Goal: Task Accomplishment & Management: Use online tool/utility

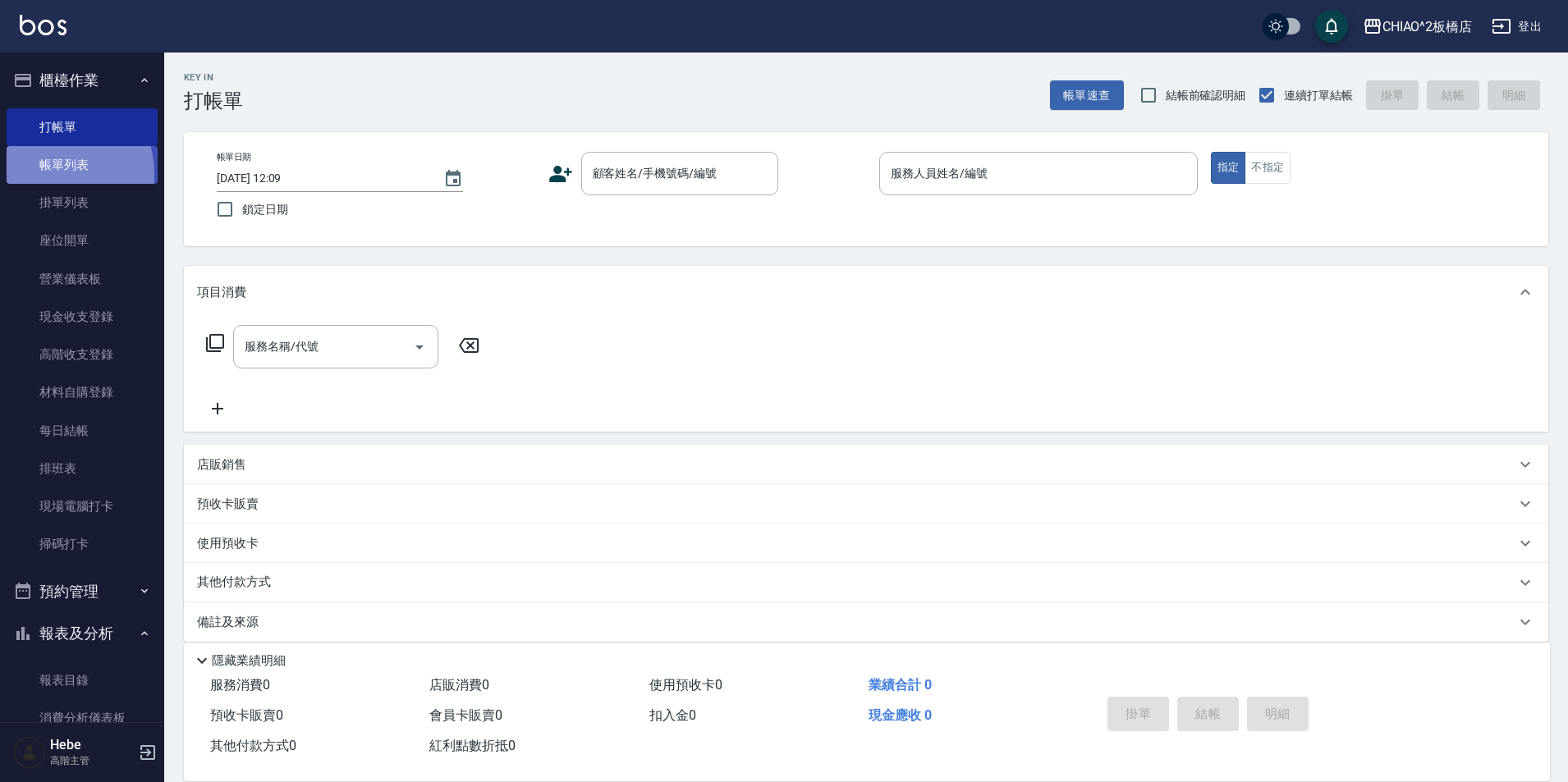
click at [40, 175] on link "帳單列表" at bounding box center [81, 165] width 151 height 37
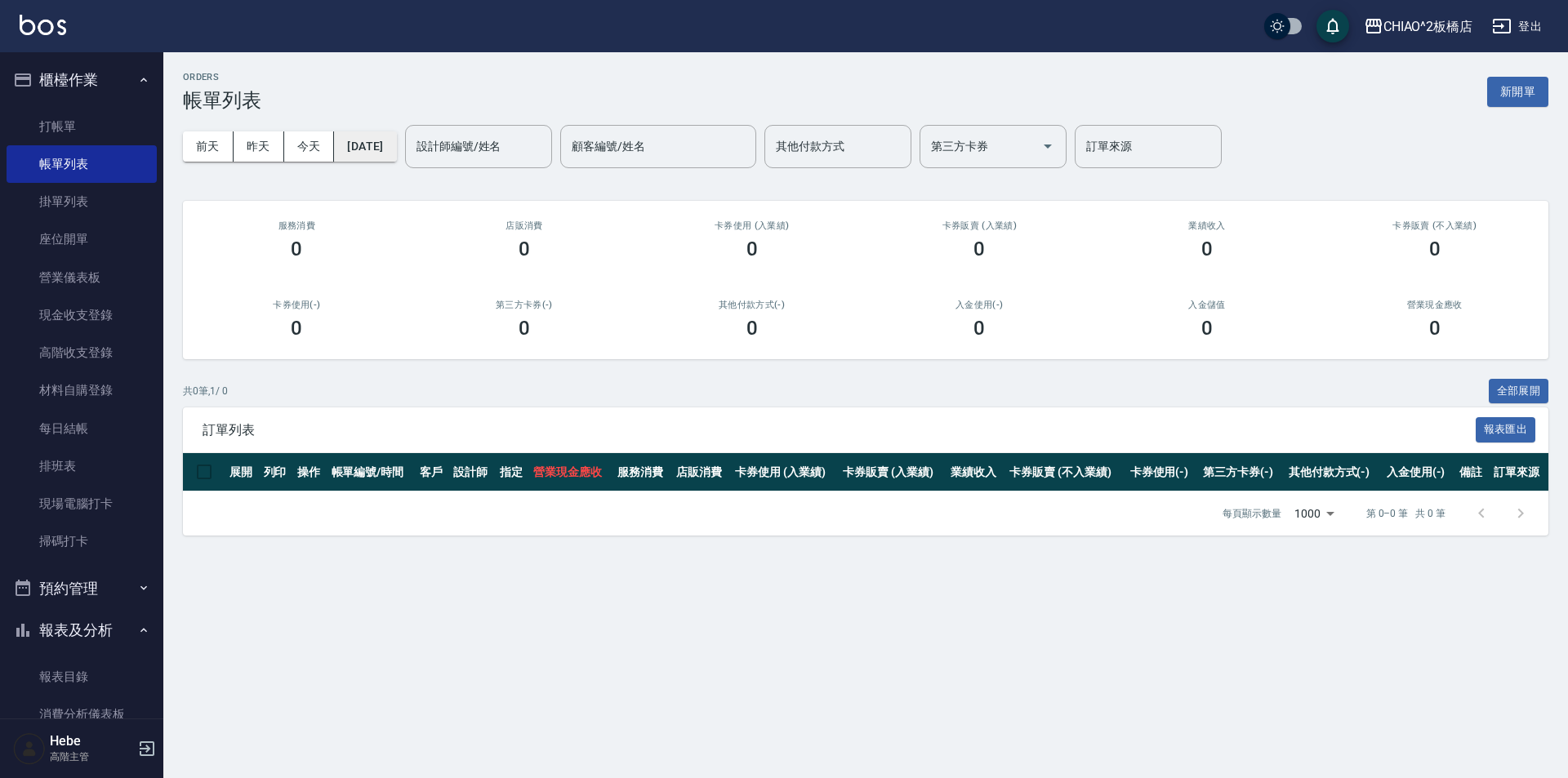
click at [384, 148] on button "[DATE]" at bounding box center [365, 147] width 62 height 30
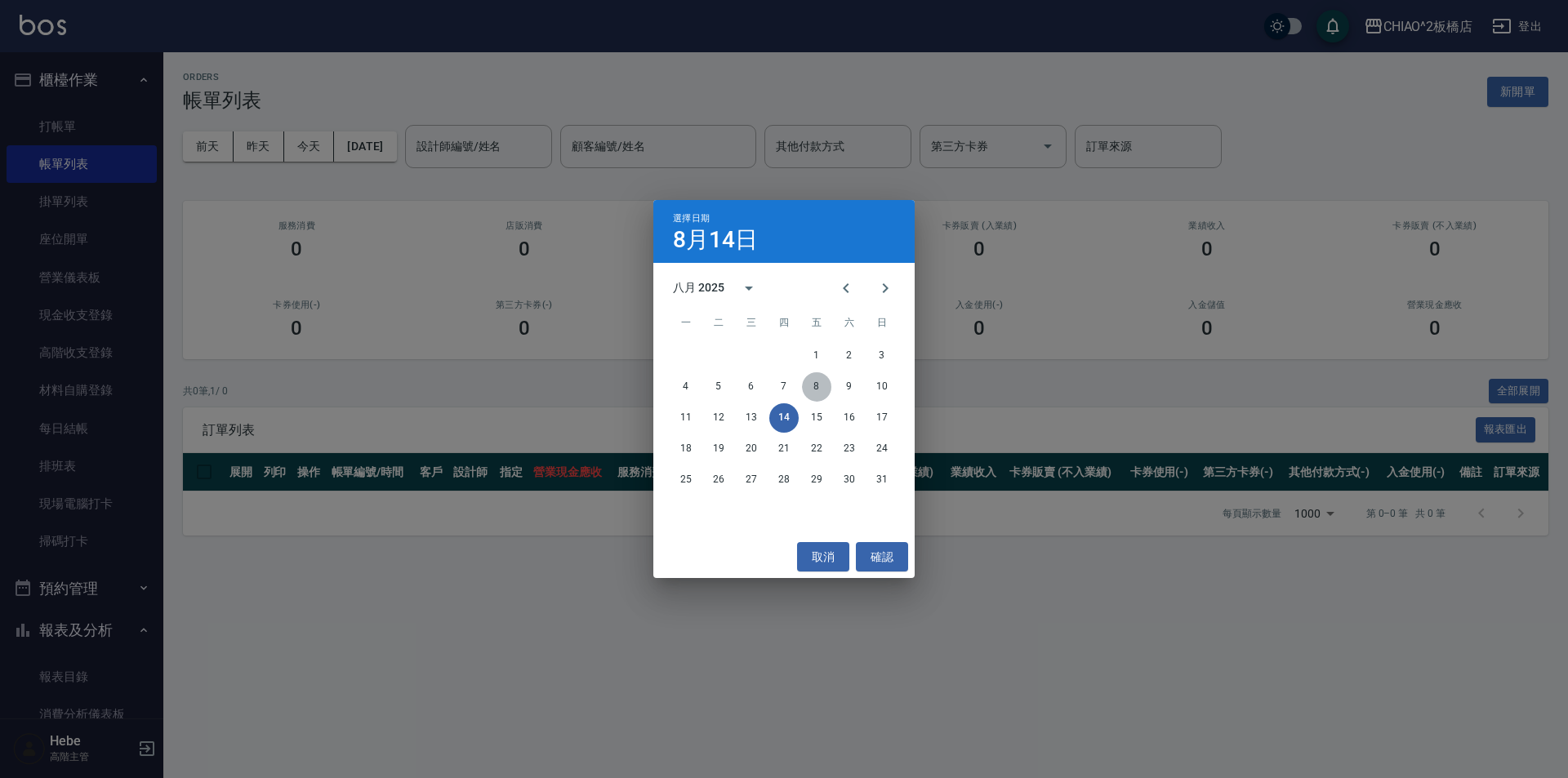
click at [809, 387] on button "8" at bounding box center [816, 386] width 29 height 29
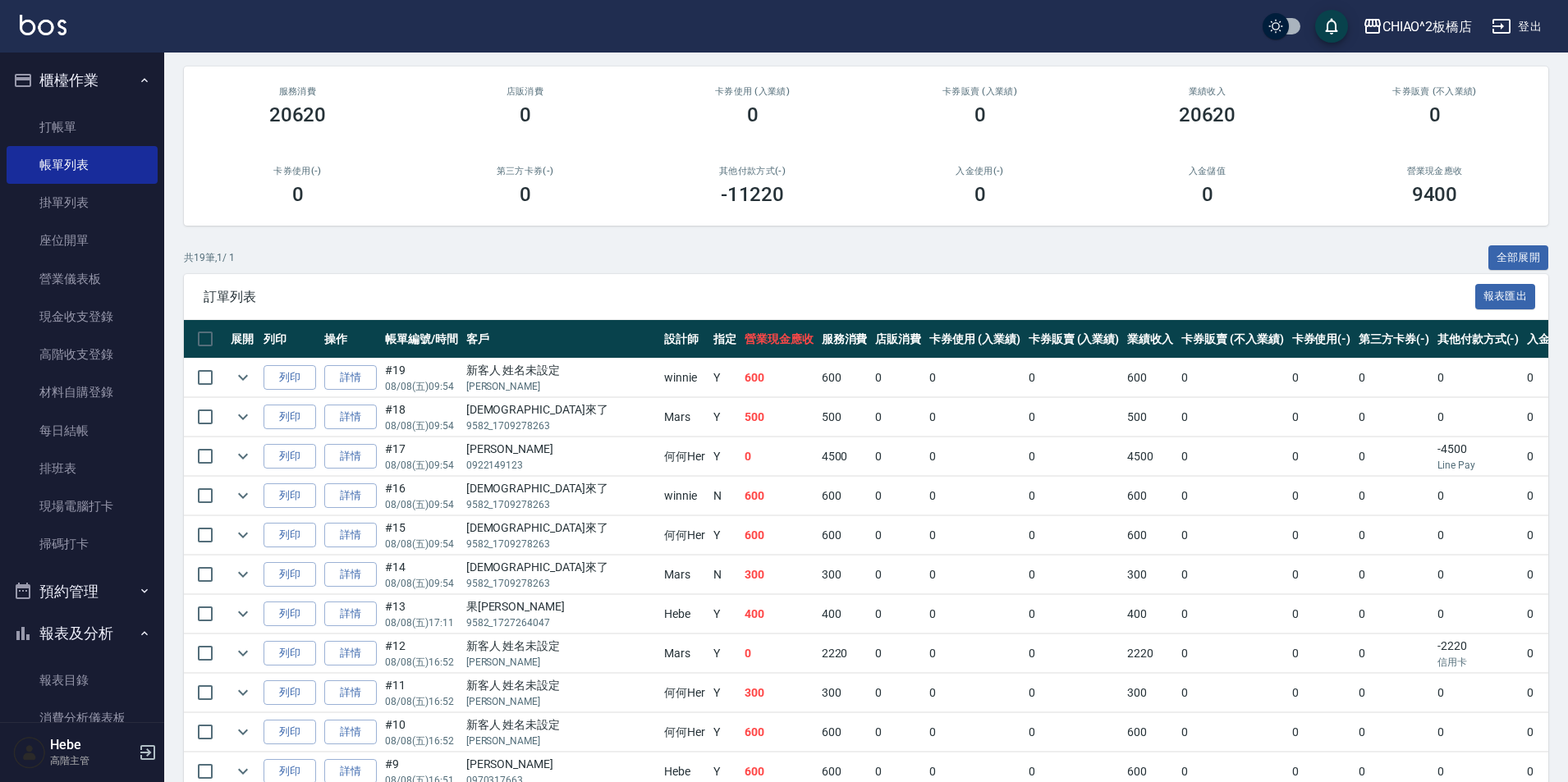
scroll to position [164, 0]
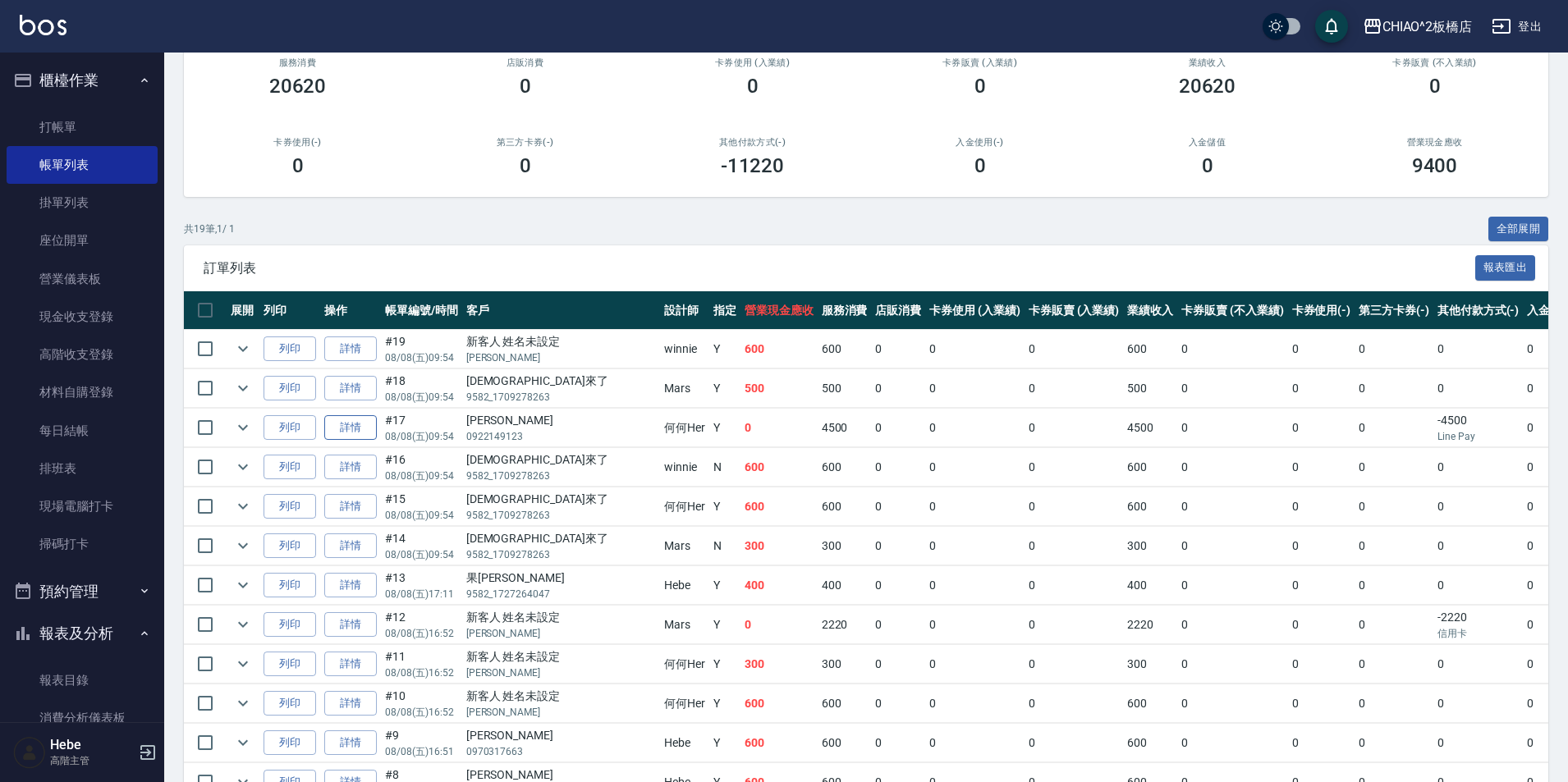
click at [354, 432] on link "詳情" at bounding box center [350, 428] width 53 height 26
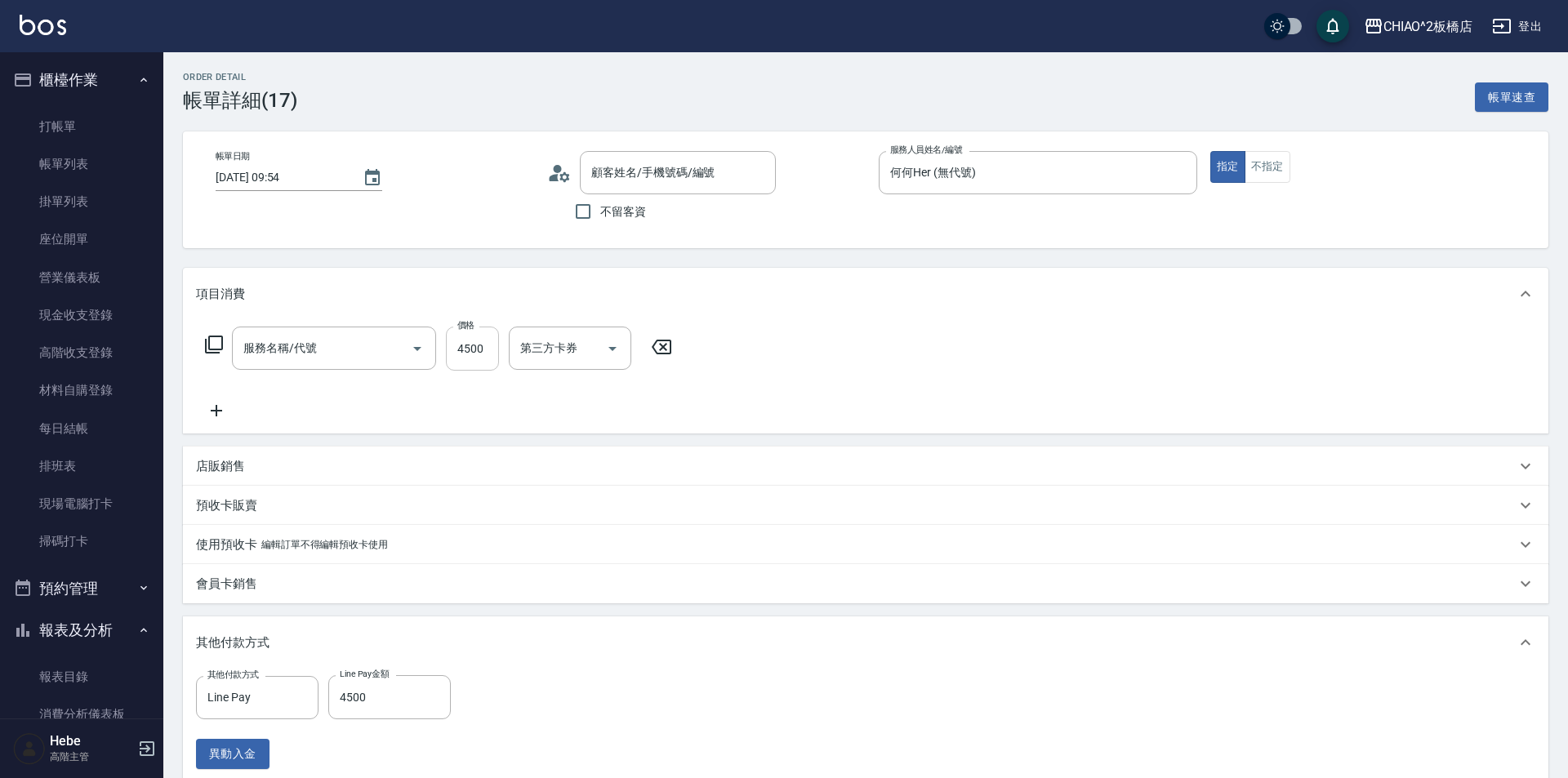
type input "[DATE] 09:54"
type input "何何Her (無代號)"
click at [457, 351] on input "4500" at bounding box center [472, 349] width 53 height 44
type input "[PERSON_NAME]/0922149123/null"
type input "女生染髮指定2000(96698)"
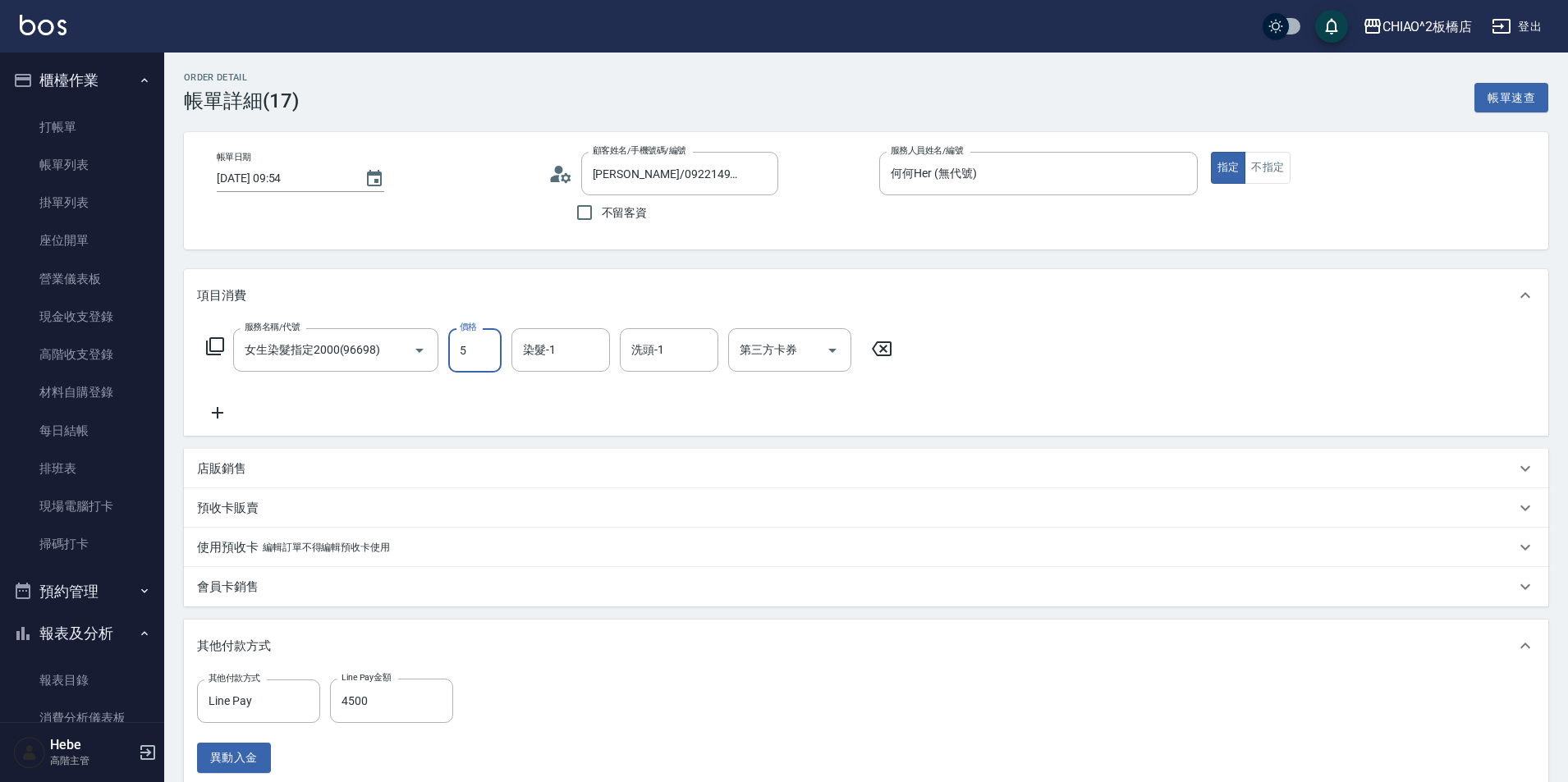
type input "55"
type input "0"
type input "5500"
click at [346, 721] on input "0" at bounding box center [392, 701] width 123 height 45
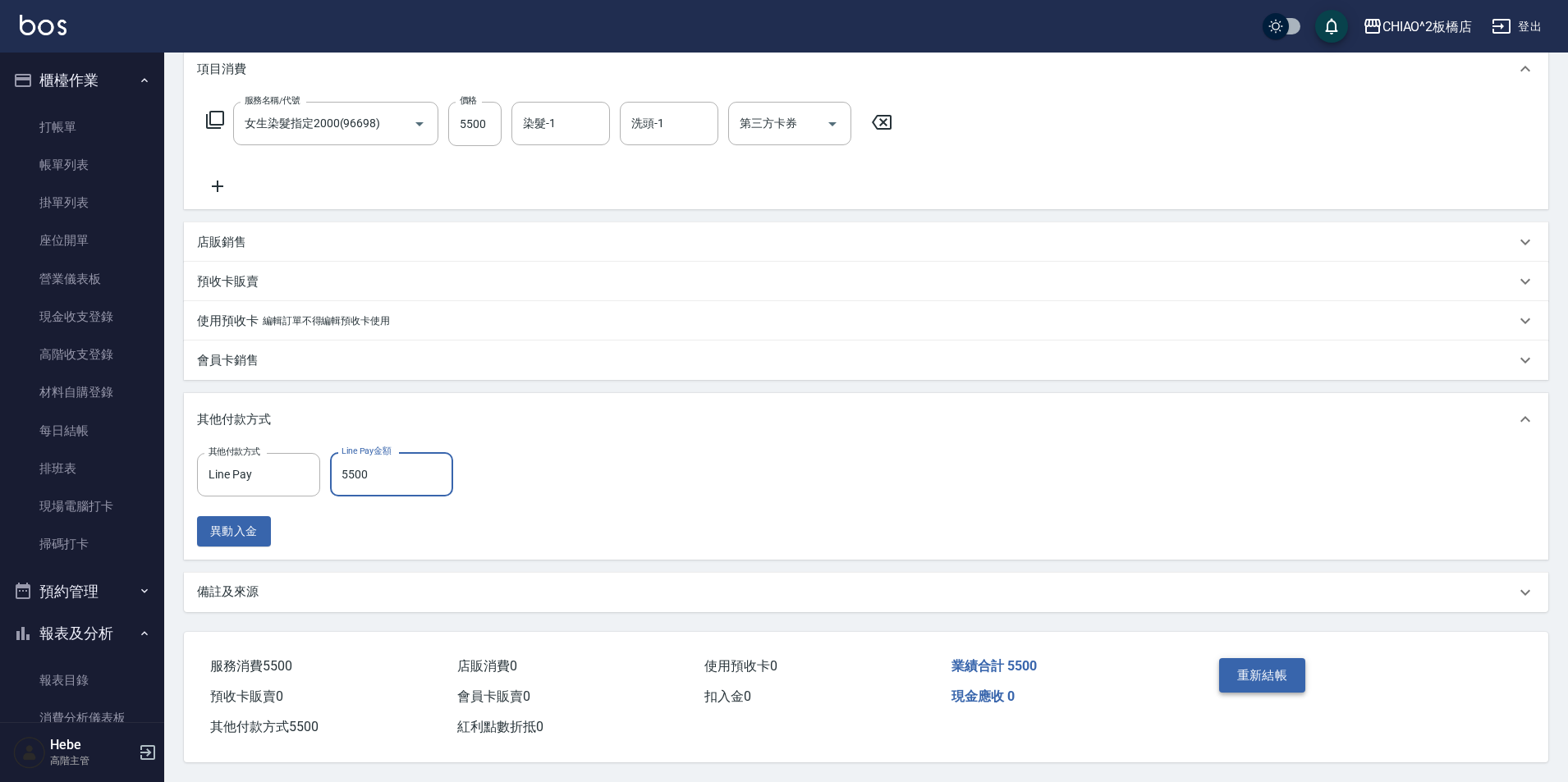
type input "5500"
click at [1271, 667] on button "重新結帳" at bounding box center [1263, 676] width 87 height 35
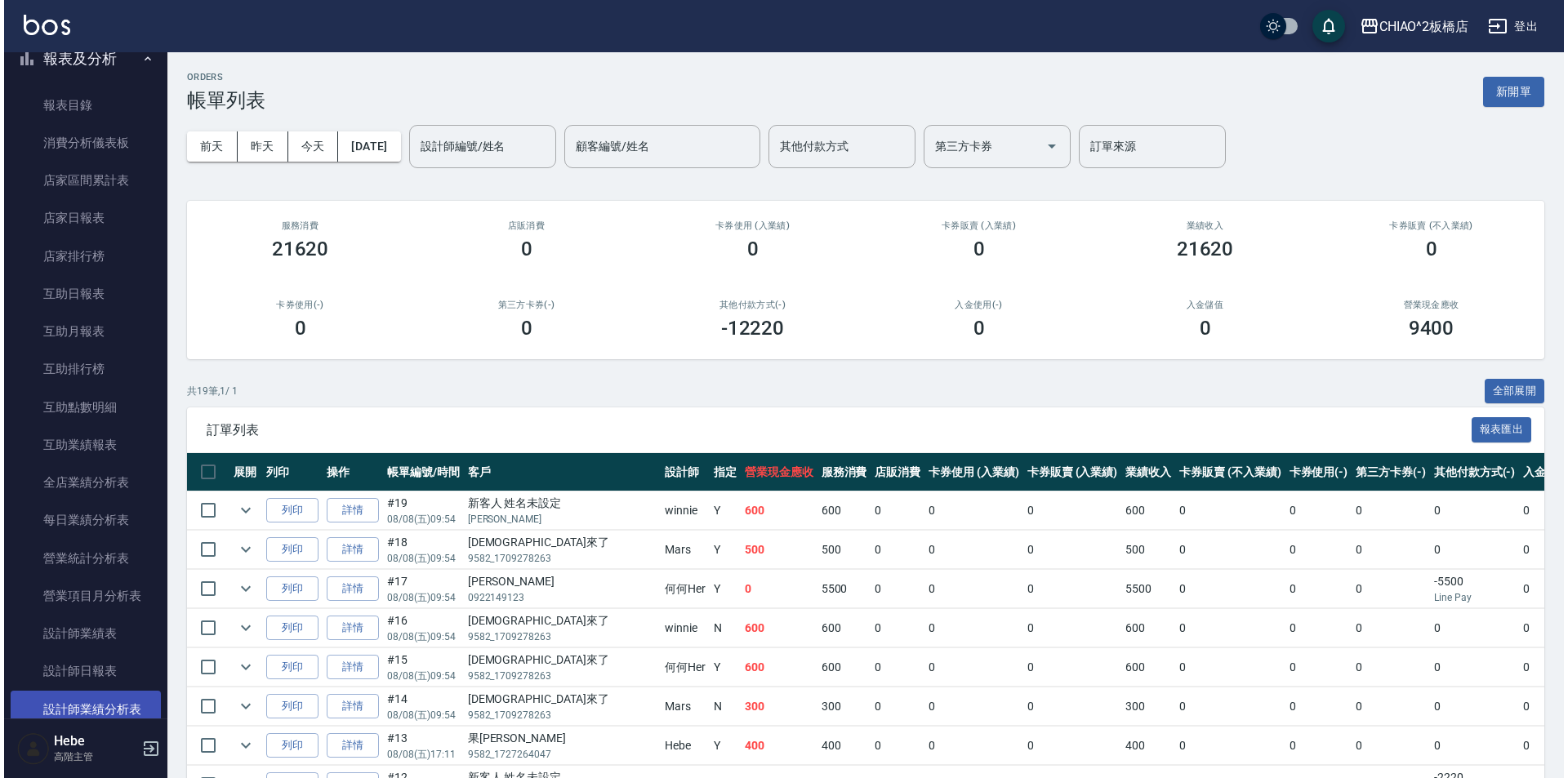
scroll to position [735, 0]
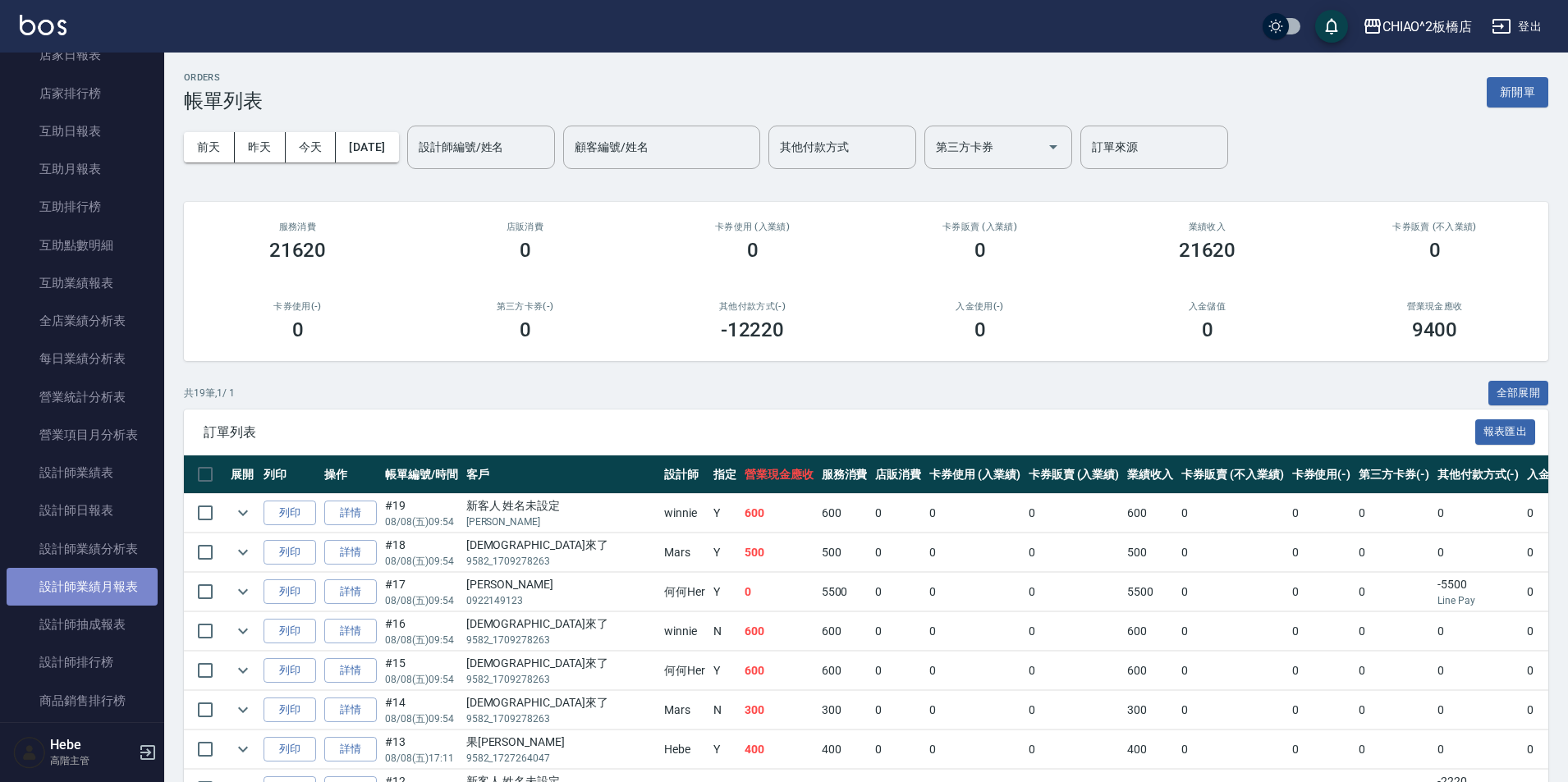
click at [116, 588] on link "設計師業績月報表" at bounding box center [81, 586] width 151 height 37
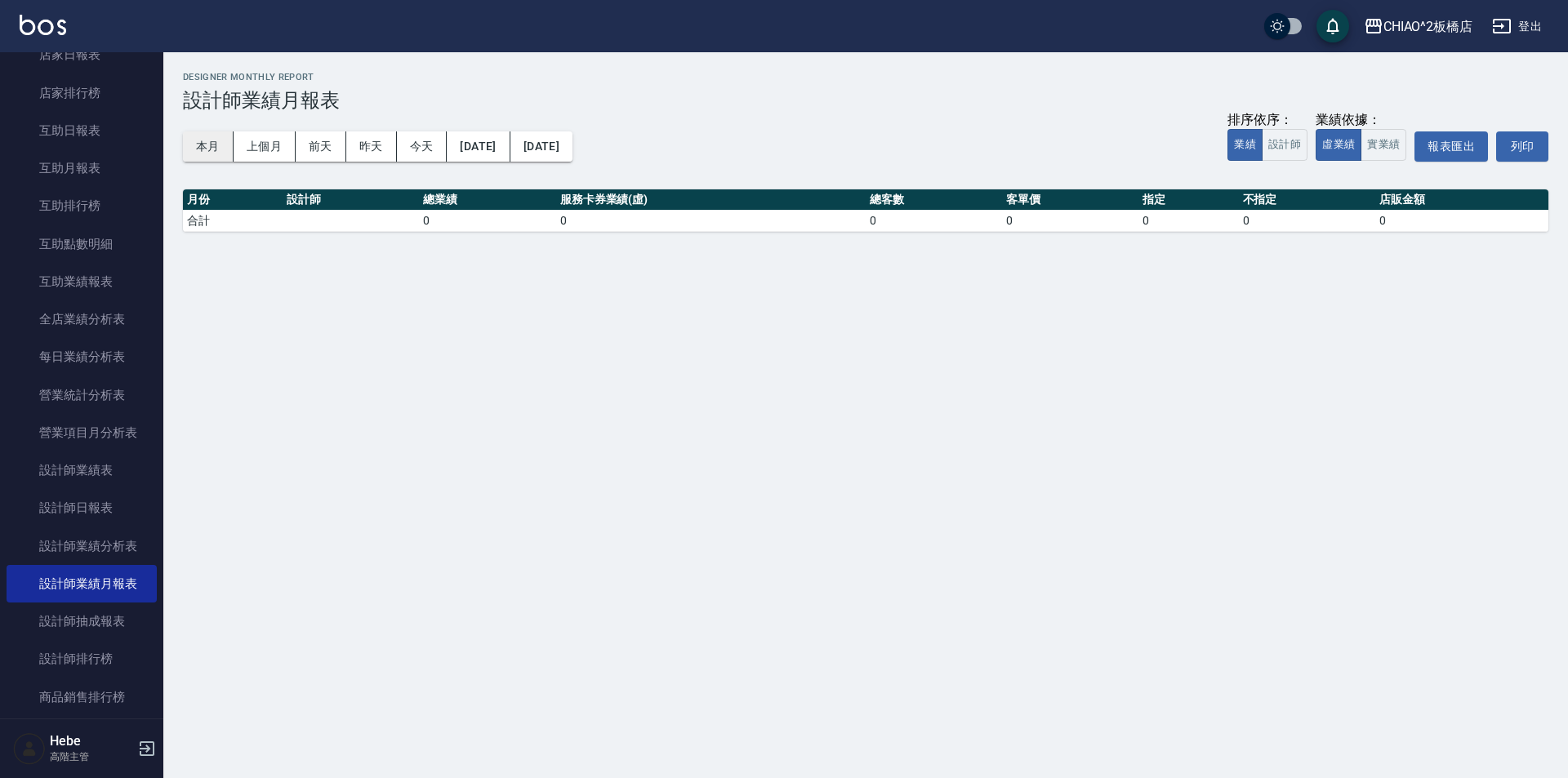
click at [197, 145] on button "本月" at bounding box center [208, 147] width 51 height 30
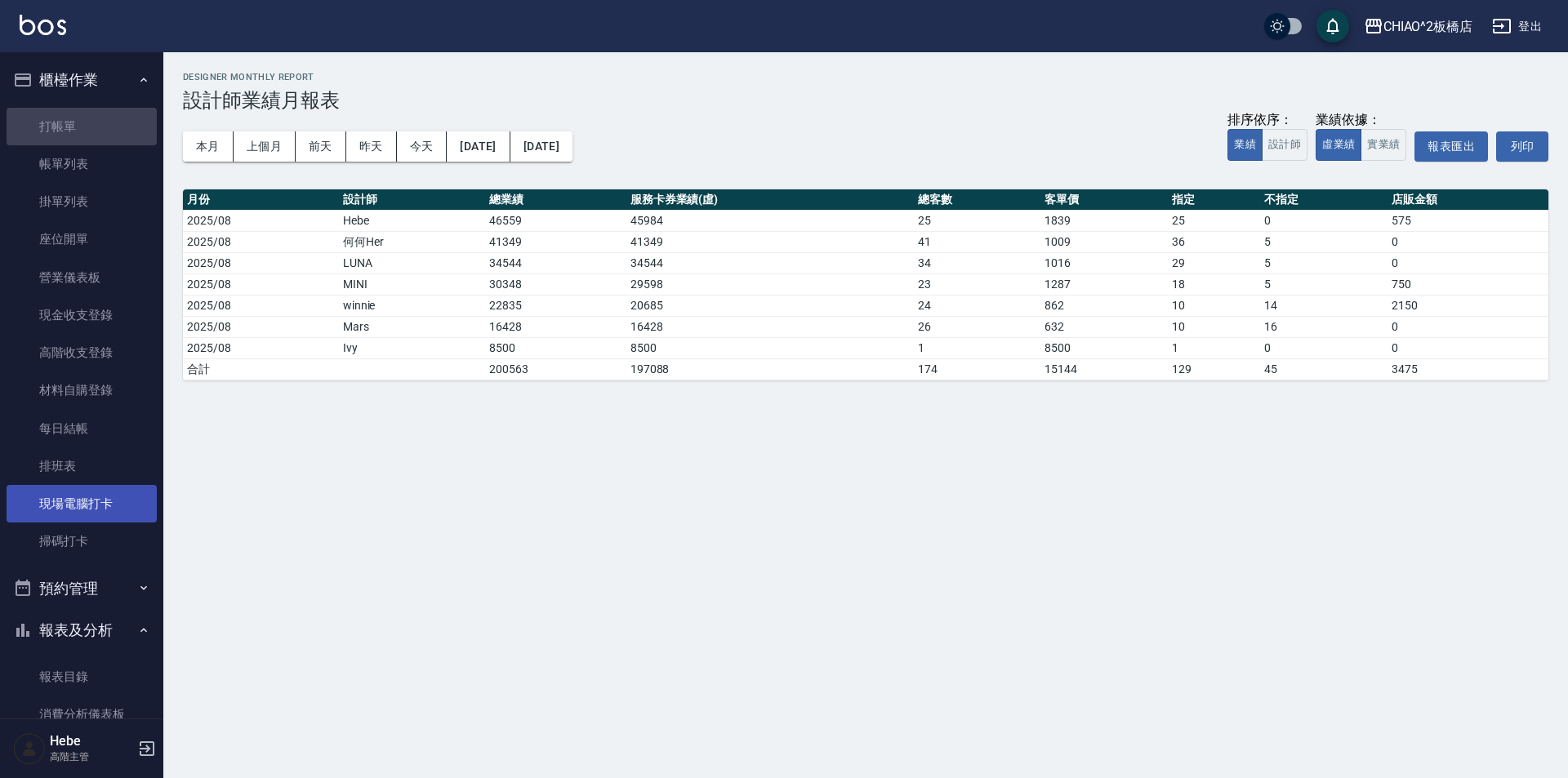
click at [101, 124] on link "打帳單" at bounding box center [81, 126] width 150 height 37
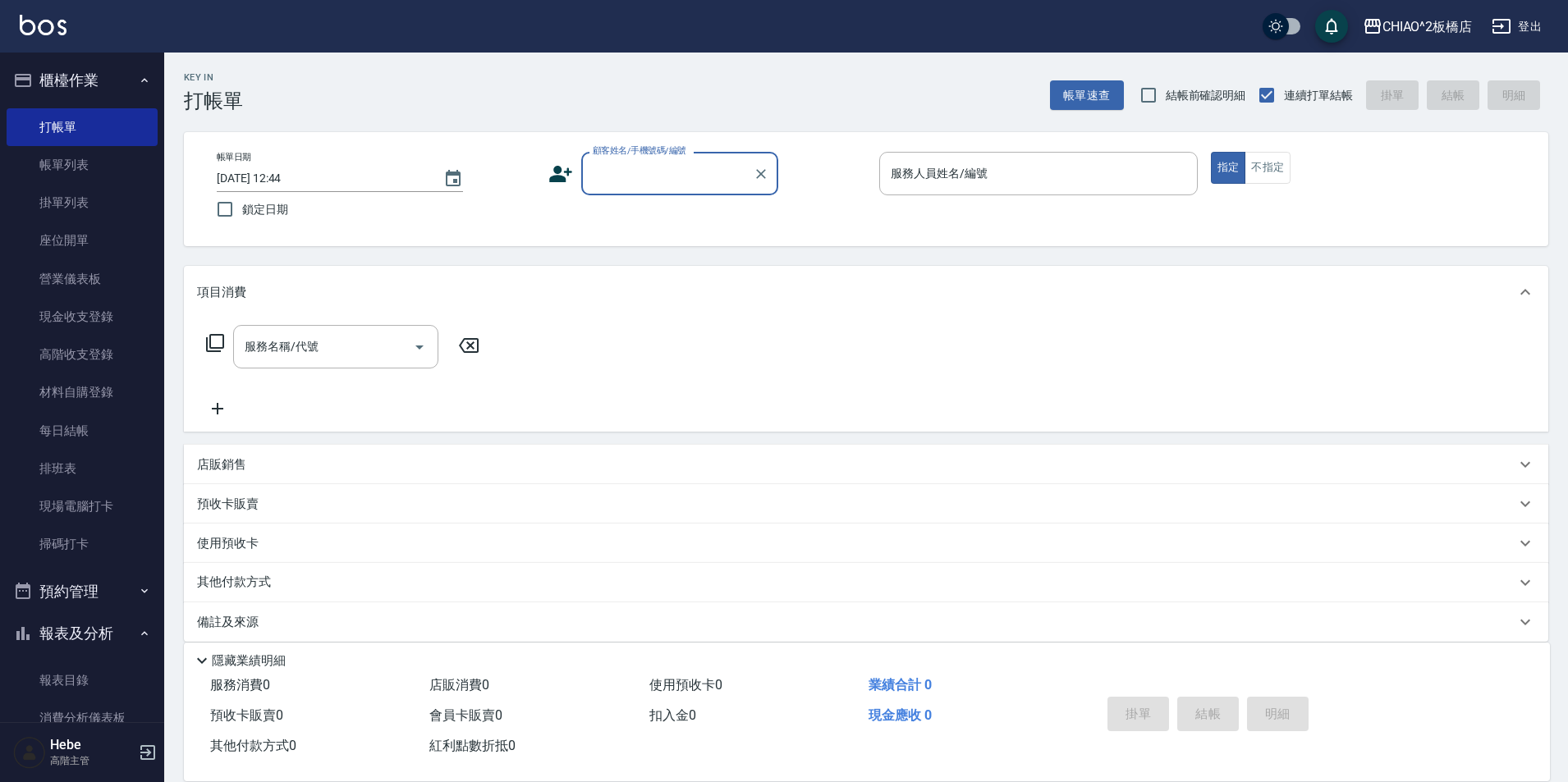
click at [471, 154] on div "帳單日期 [DATE] 12:44 鎖定日期" at bounding box center [376, 189] width 319 height 75
drag, startPoint x: 519, startPoint y: 147, endPoint x: 538, endPoint y: 147, distance: 19.0
click at [520, 147] on div "帳單日期 [DATE] 12:44 鎖定日期 顧客姓名/手機號碼/編號 顧客姓名/手機號碼/編號 服務人員姓名/編號 服務人員姓名/編號 指定 不指定" at bounding box center [866, 189] width 1364 height 114
click at [575, 148] on div "帳單日期 [DATE] 12:44 鎖定日期 顧客姓名/手機號碼/編號 顧客姓名/手機號碼/編號 服務人員姓名/編號 服務人員姓名/編號 指定 不指定" at bounding box center [866, 189] width 1364 height 114
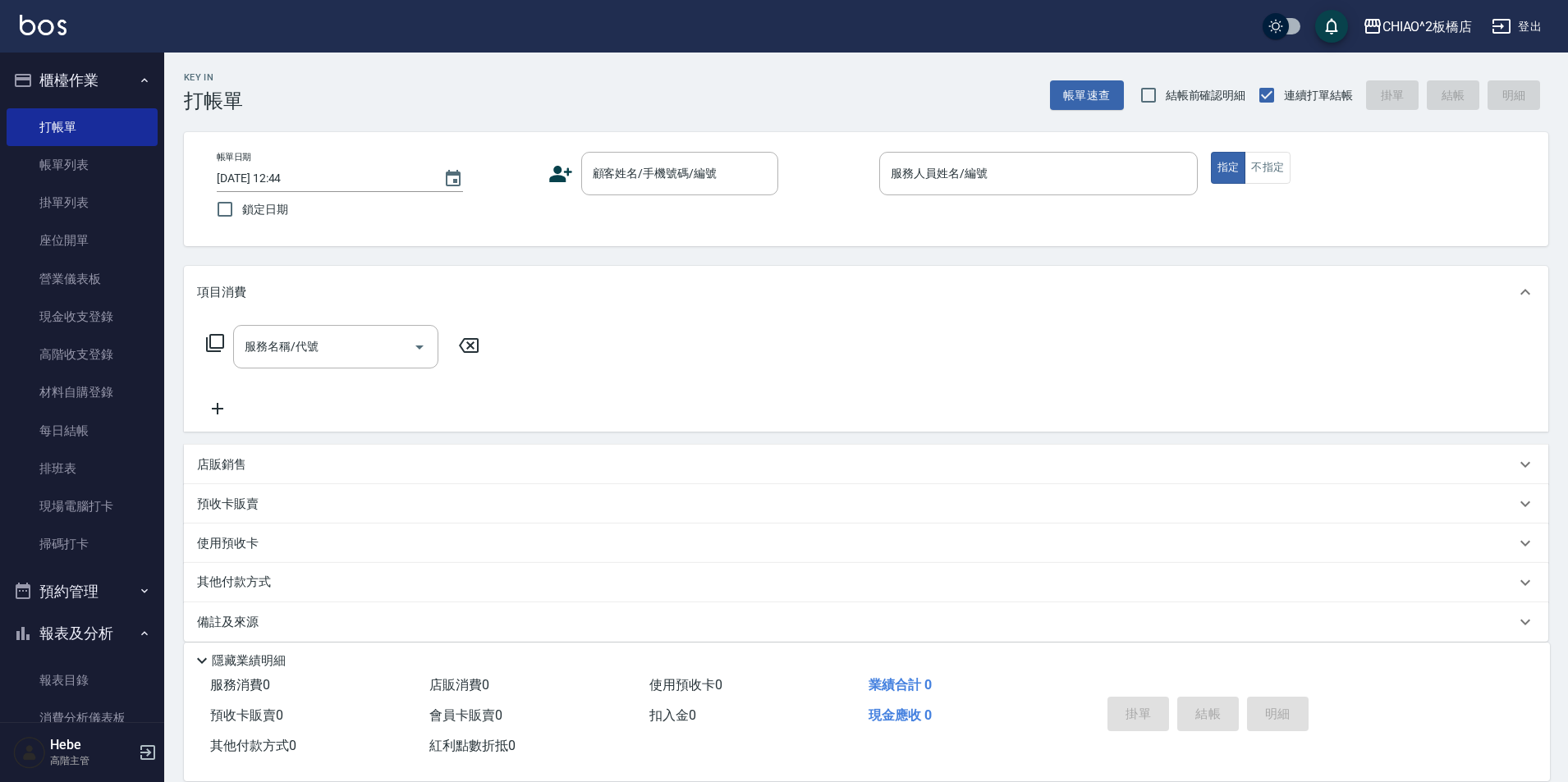
drag, startPoint x: 507, startPoint y: 153, endPoint x: 273, endPoint y: 132, distance: 234.9
click at [450, 154] on div "帳單日期 [DATE] 12:44 鎖定日期" at bounding box center [376, 189] width 319 height 75
drag, startPoint x: 273, startPoint y: 132, endPoint x: 271, endPoint y: 121, distance: 11.2
click at [271, 128] on div "Key In 打帳單 帳單速查 結帳前確認明細 連續打單結帳 掛單 結帳 明細 帳單日期 [DATE] 12:44 鎖定日期 顧客姓名/手機號碼/編號 顧客姓…" at bounding box center [866, 426] width 1404 height 747
drag, startPoint x: 271, startPoint y: 121, endPoint x: 226, endPoint y: 150, distance: 53.5
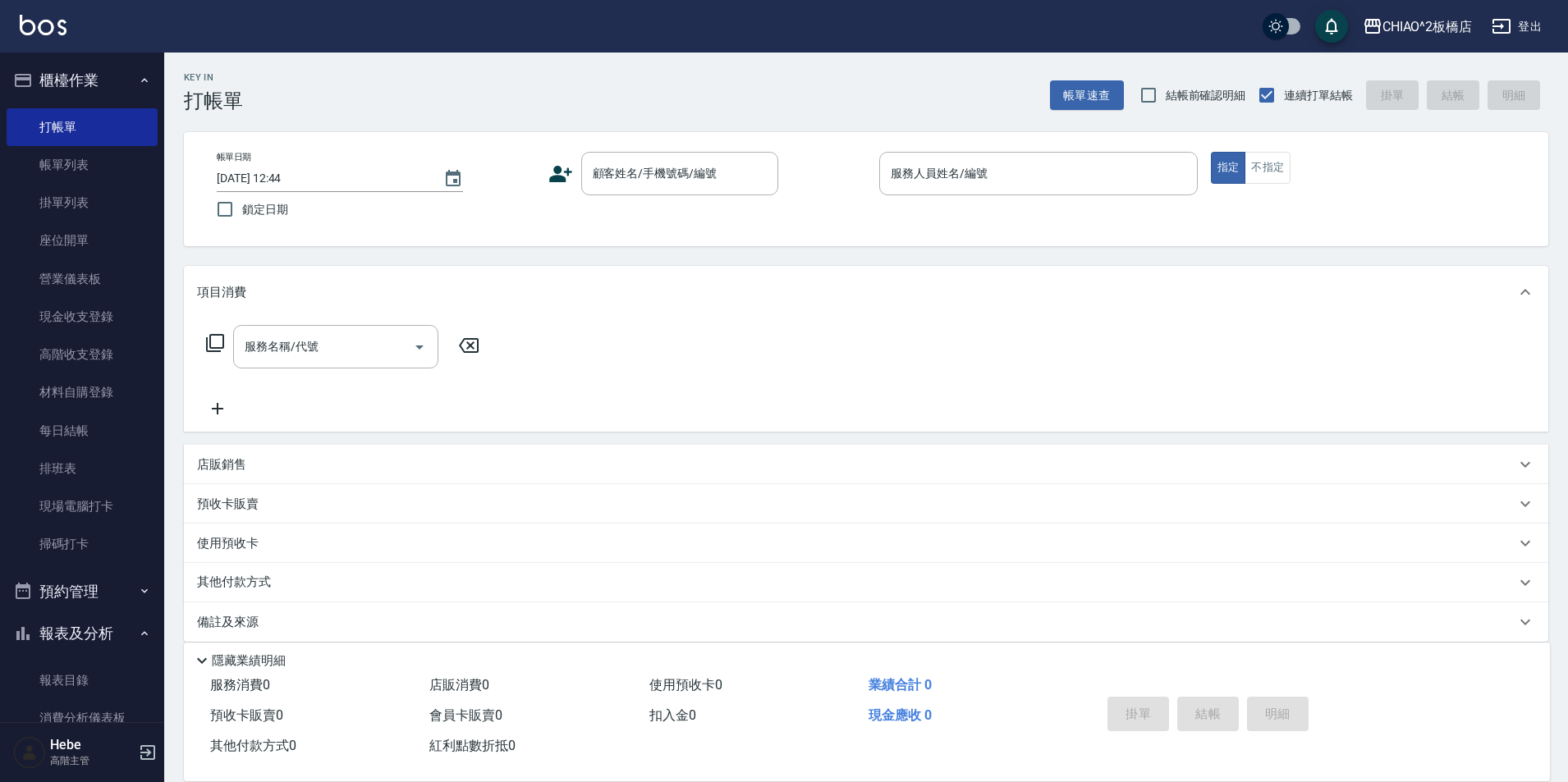
click at [229, 148] on div "Key In 打帳單 帳單速查 結帳前確認明細 連續打單結帳 掛單 結帳 明細 帳單日期 [DATE] 12:44 鎖定日期 顧客姓名/手機號碼/編號 顧客姓…" at bounding box center [866, 426] width 1404 height 747
click at [218, 160] on label "帳單日期" at bounding box center [234, 157] width 35 height 12
click at [218, 165] on input "[DATE] 12:44" at bounding box center [321, 179] width 210 height 27
click at [80, 169] on link "帳單列表" at bounding box center [81, 165] width 151 height 37
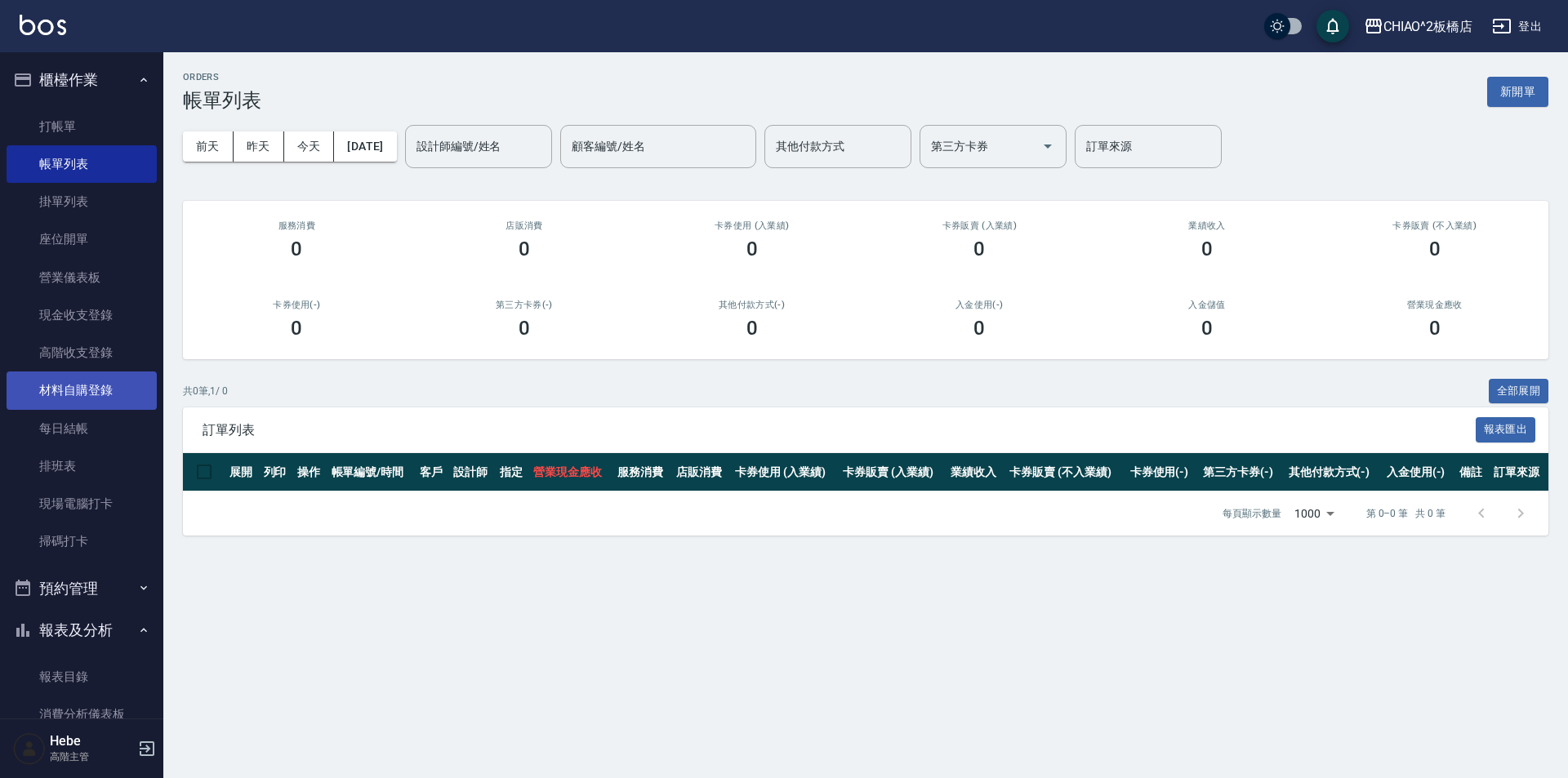
click at [85, 408] on link "材料自購登錄" at bounding box center [81, 390] width 150 height 37
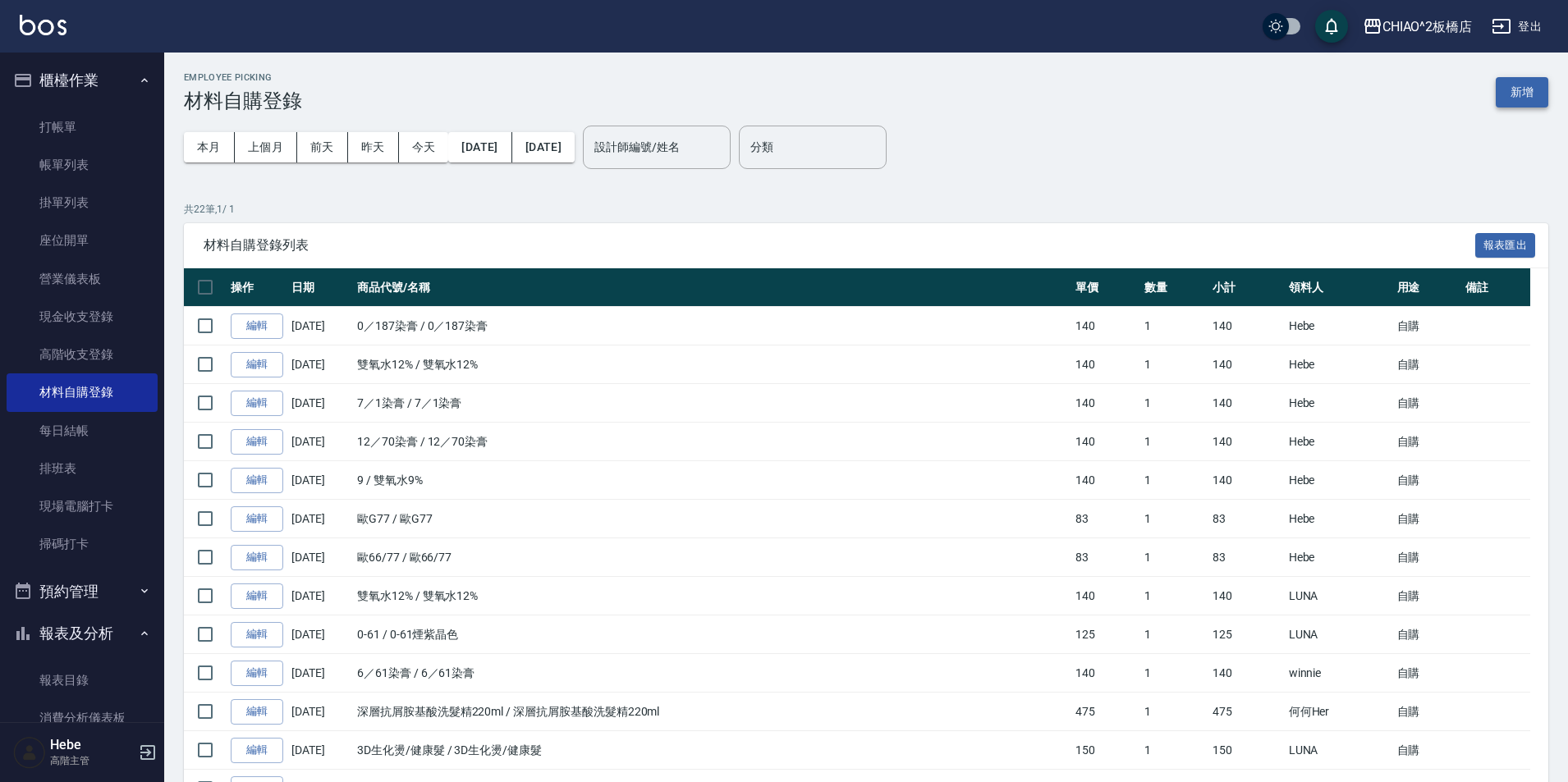
click at [1527, 81] on button "新增" at bounding box center [1522, 92] width 53 height 30
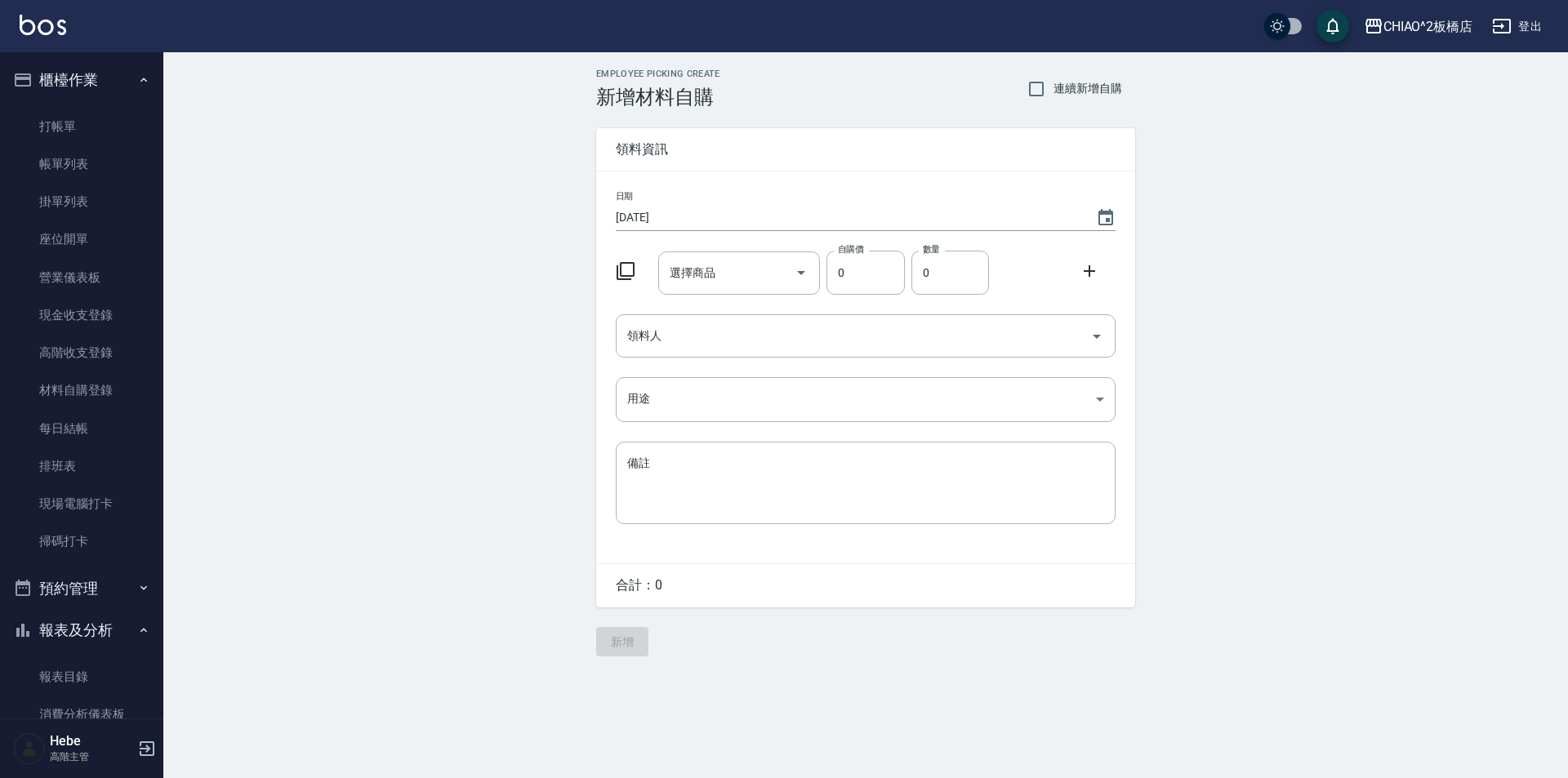
click at [695, 275] on div "選擇商品 選擇商品" at bounding box center [739, 273] width 162 height 44
type input "h"
click at [709, 327] on li "哥德式燦樣洗髮精200ml 哥德式燦樣洗髮精200ml" at bounding box center [738, 323] width 162 height 44
type input "哥德式燦樣洗髮精200ml"
type input "450"
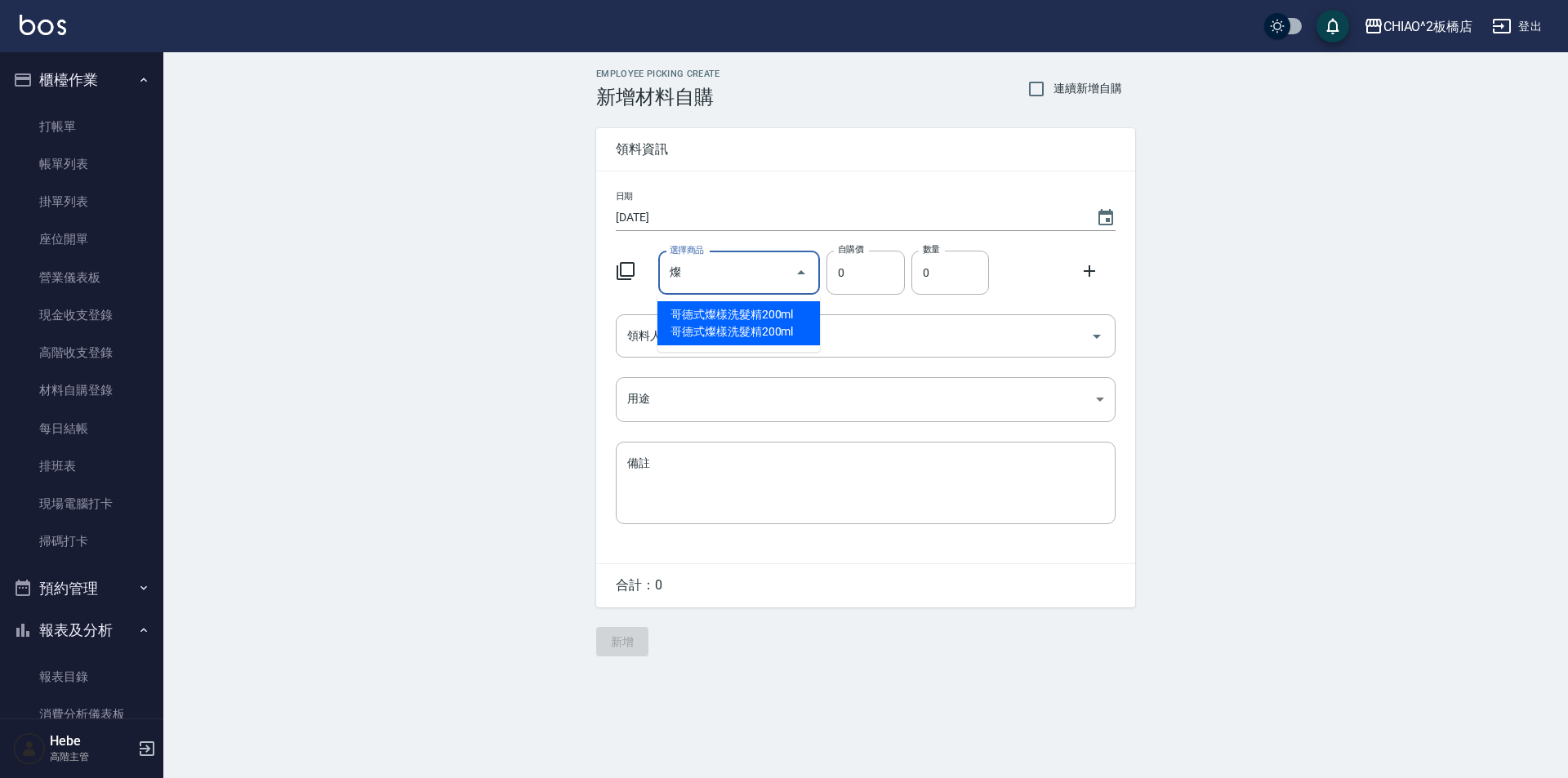
type input "1"
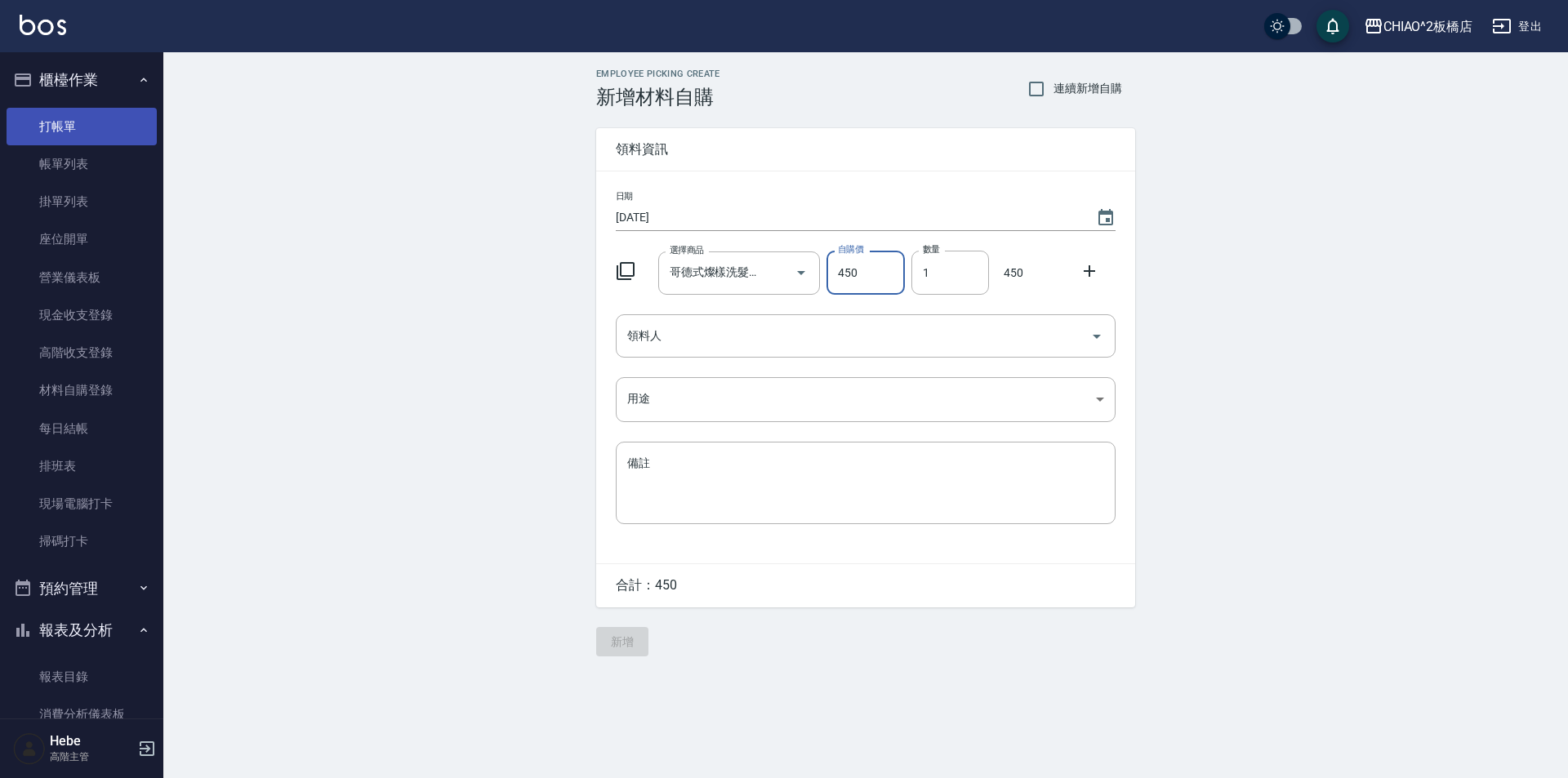
click at [86, 123] on link "打帳單" at bounding box center [81, 126] width 150 height 37
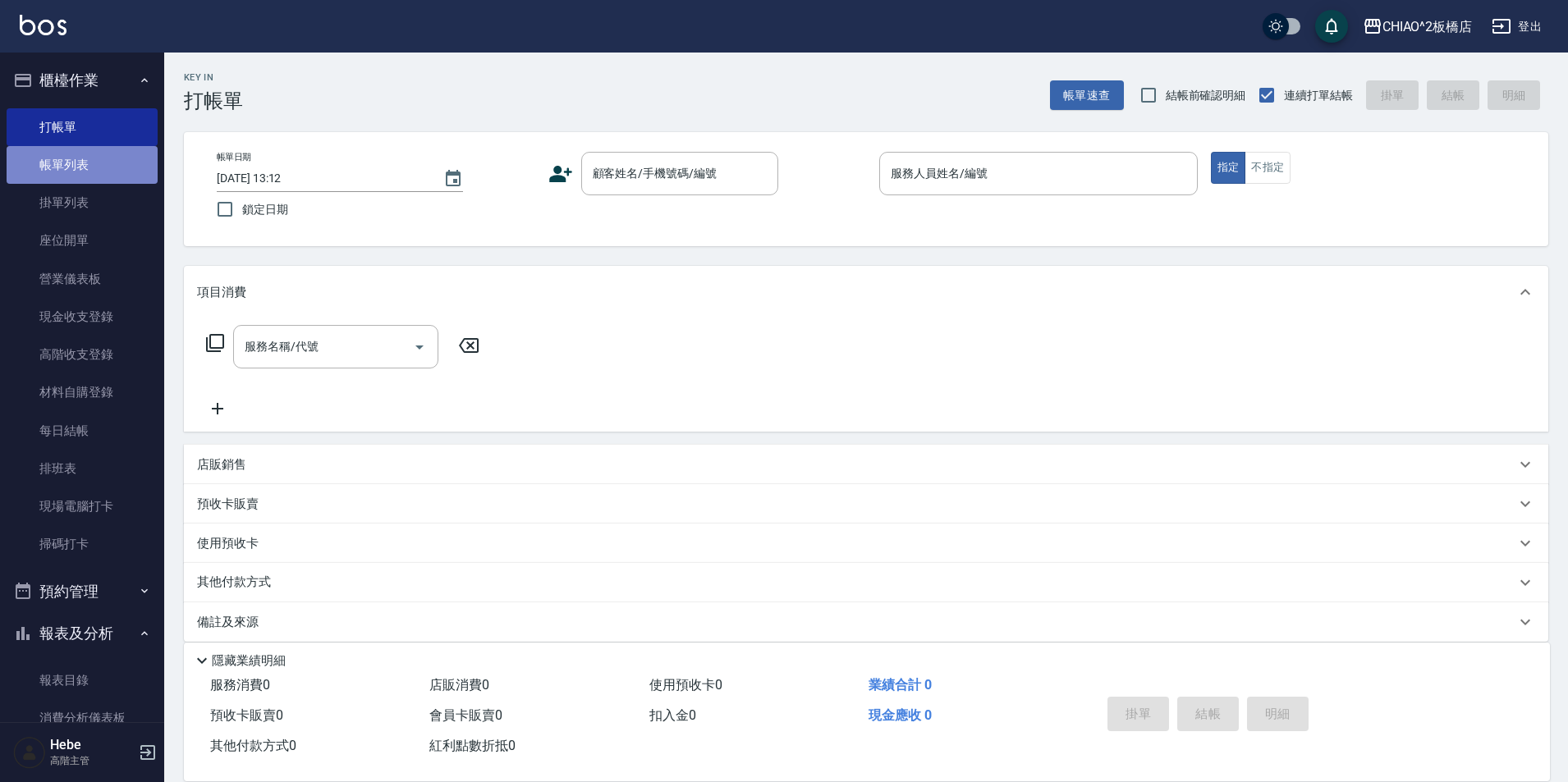
click at [83, 181] on link "帳單列表" at bounding box center [81, 165] width 151 height 37
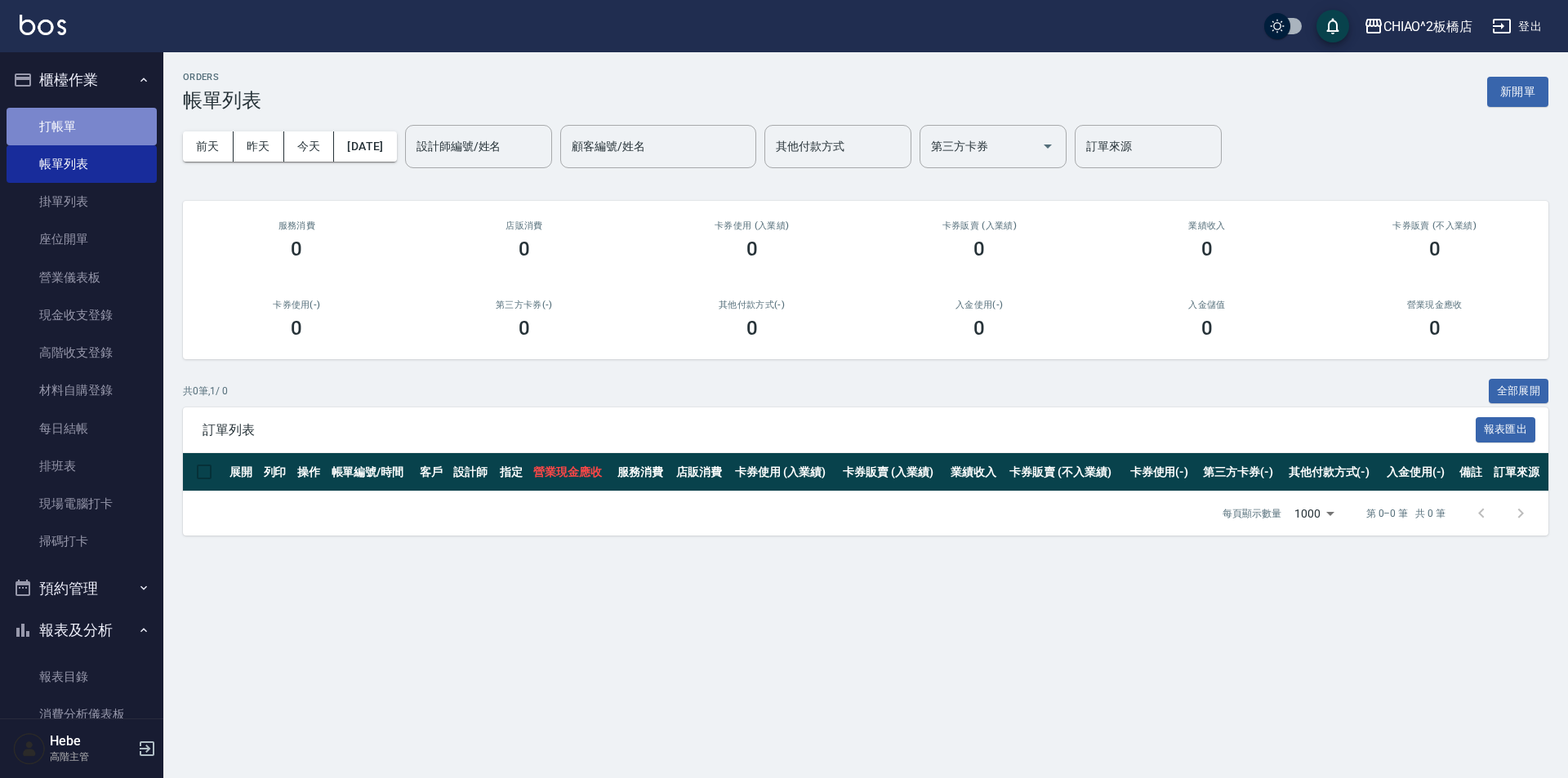
click at [104, 129] on link "打帳單" at bounding box center [81, 126] width 150 height 37
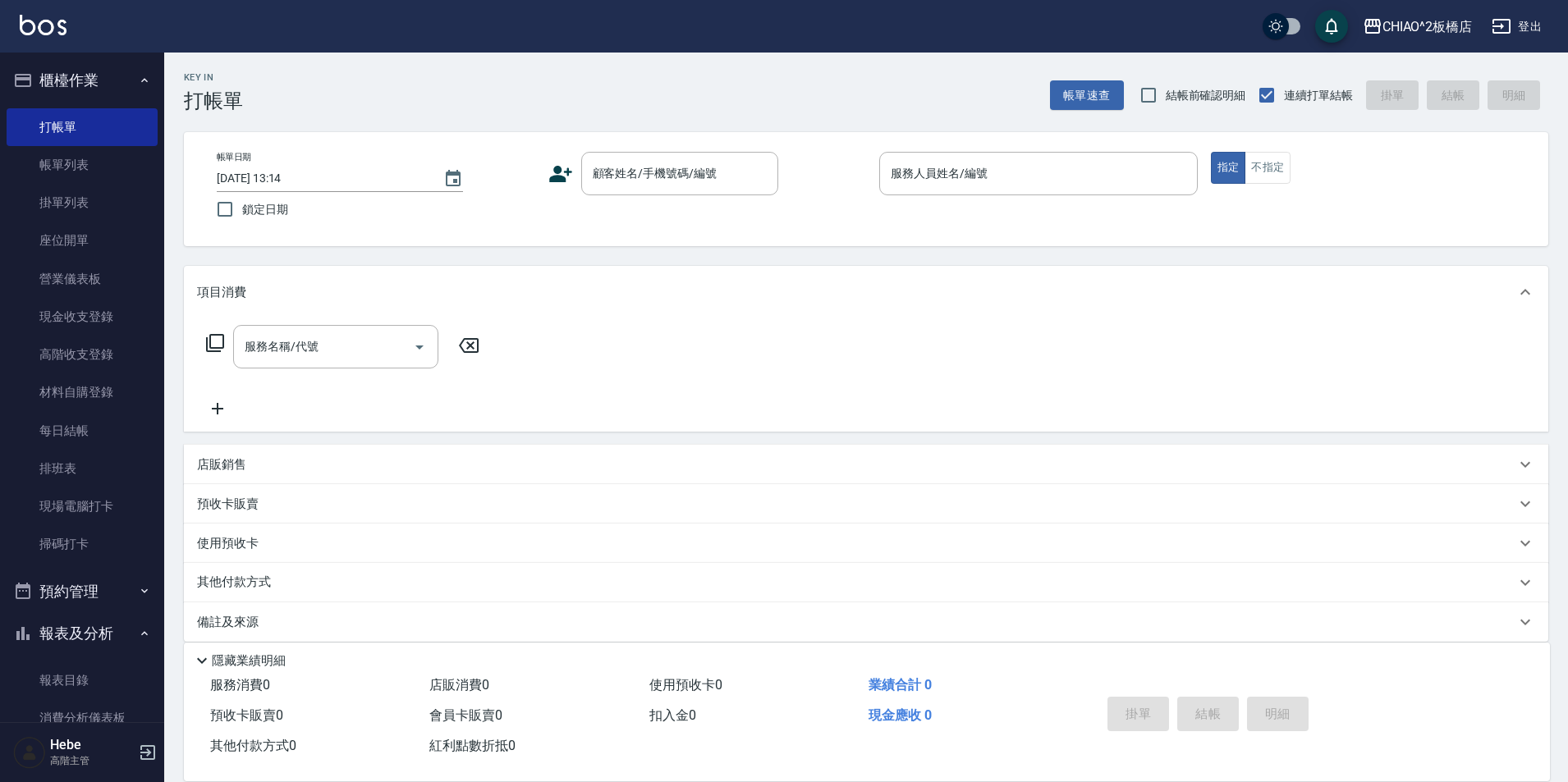
drag, startPoint x: 613, startPoint y: 315, endPoint x: 501, endPoint y: 173, distance: 180.9
click at [118, 321] on div "CHIAO^2板橋店 登出 櫃檯作業 打帳單 帳單列表 掛單列表 座位開單 營業儀表板 現金收支登錄 高階收支登錄 材料自購登錄 每日結帳 排班表 現場電腦打…" at bounding box center [784, 400] width 1568 height 800
click at [411, 165] on input "[DATE] 13:14" at bounding box center [321, 179] width 210 height 27
click at [505, 150] on div "帳單日期 [DATE] 13:14 鎖定日期 顧客姓名/手機號碼/編號 顧客姓名/手機號碼/編號 服務人員姓名/編號 服務人員姓名/編號 指定 不指定" at bounding box center [866, 189] width 1364 height 114
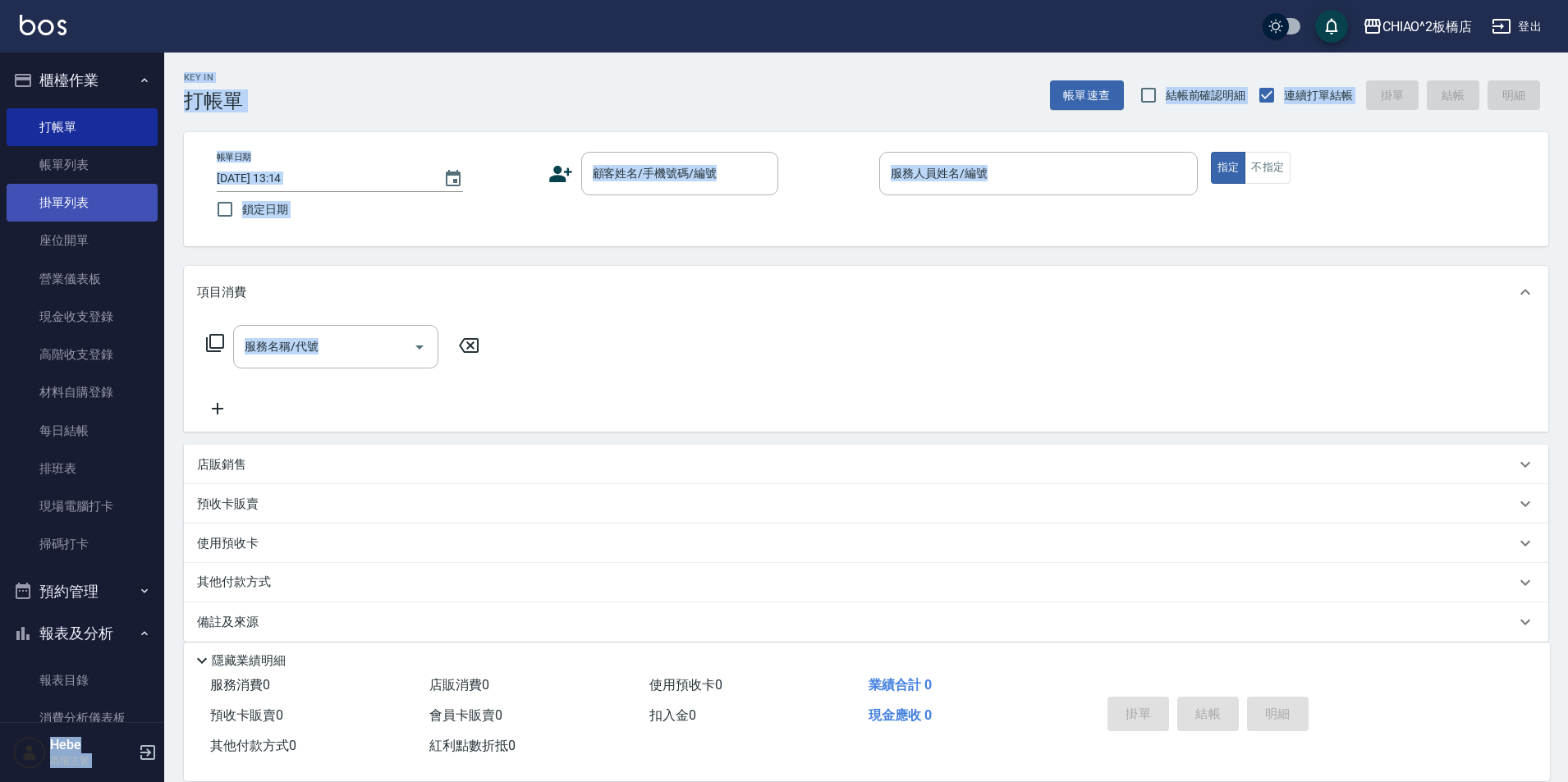
drag, startPoint x: 464, startPoint y: 431, endPoint x: 13, endPoint y: 211, distance: 501.8
click at [0, 216] on div "CHIAO^2板橋店 登出 櫃檯作業 打帳單 帳單列表 掛單列表 座位開單 營業儀表板 現金收支登錄 高階收支登錄 材料自購登錄 每日結帳 排班表 現場電腦打…" at bounding box center [784, 400] width 1568 height 800
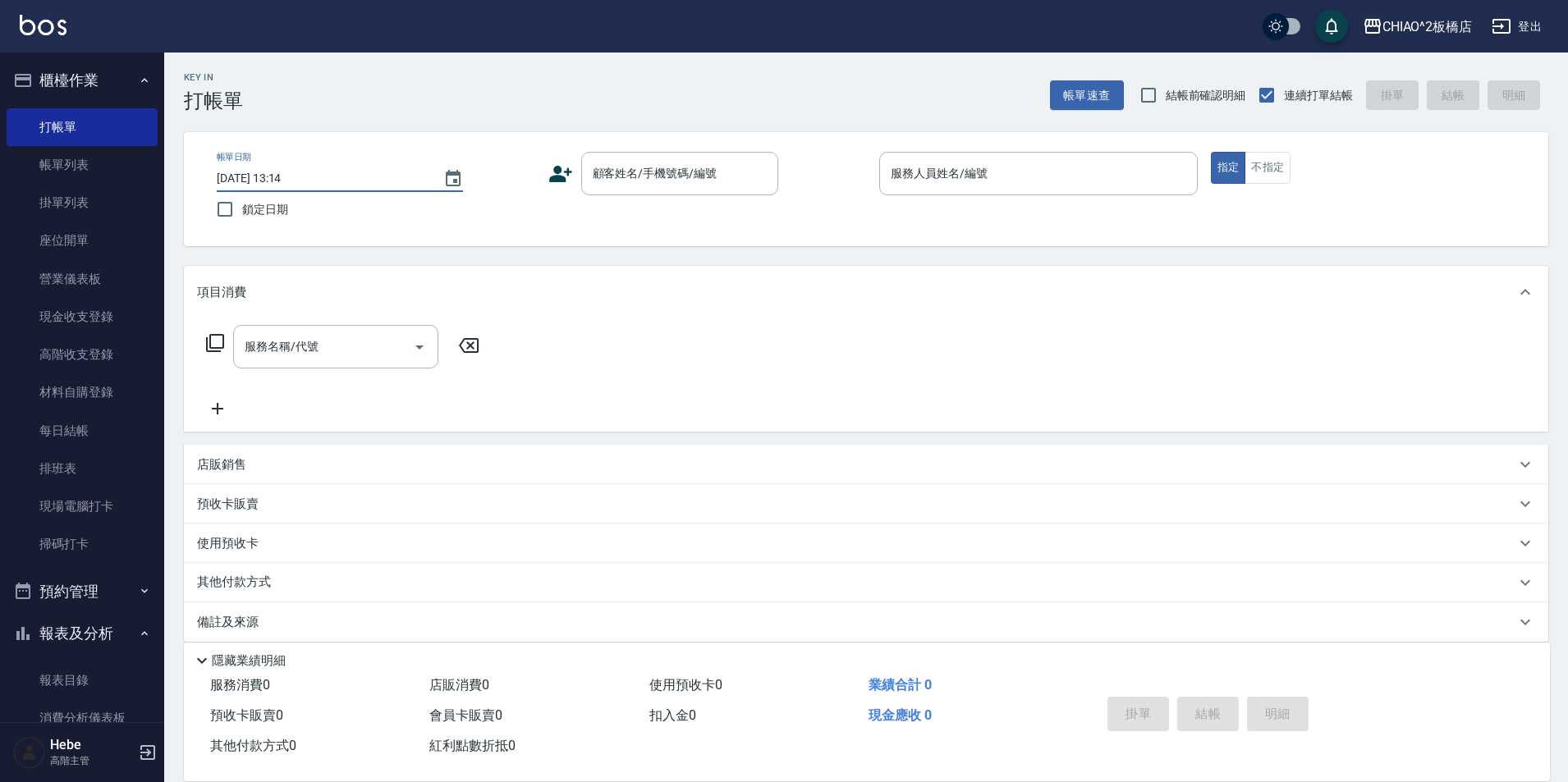
drag, startPoint x: 474, startPoint y: 235, endPoint x: 863, endPoint y: 342, distance: 403.4
click at [1050, 364] on div "Key In 打帳單 帳單速查 結帳前確認明細 連續打單結帳 掛單 結帳 明細 帳單日期 [DATE] 13:14 鎖定日期 顧客姓名/手機號碼/編號 顧客姓…" at bounding box center [866, 426] width 1404 height 747
drag, startPoint x: 735, startPoint y: 171, endPoint x: 21, endPoint y: 532, distance: 800.1
click at [1038, 610] on div "Key In 打帳單 帳單速查 結帳前確認明細 連續打單結帳 掛單 結帳 明細 帳單日期 [DATE] 13:14 鎖定日期 顧客姓名/手機號碼/編號 顧客姓…" at bounding box center [866, 426] width 1404 height 747
drag, startPoint x: 171, startPoint y: 127, endPoint x: 1257, endPoint y: 304, distance: 1100.3
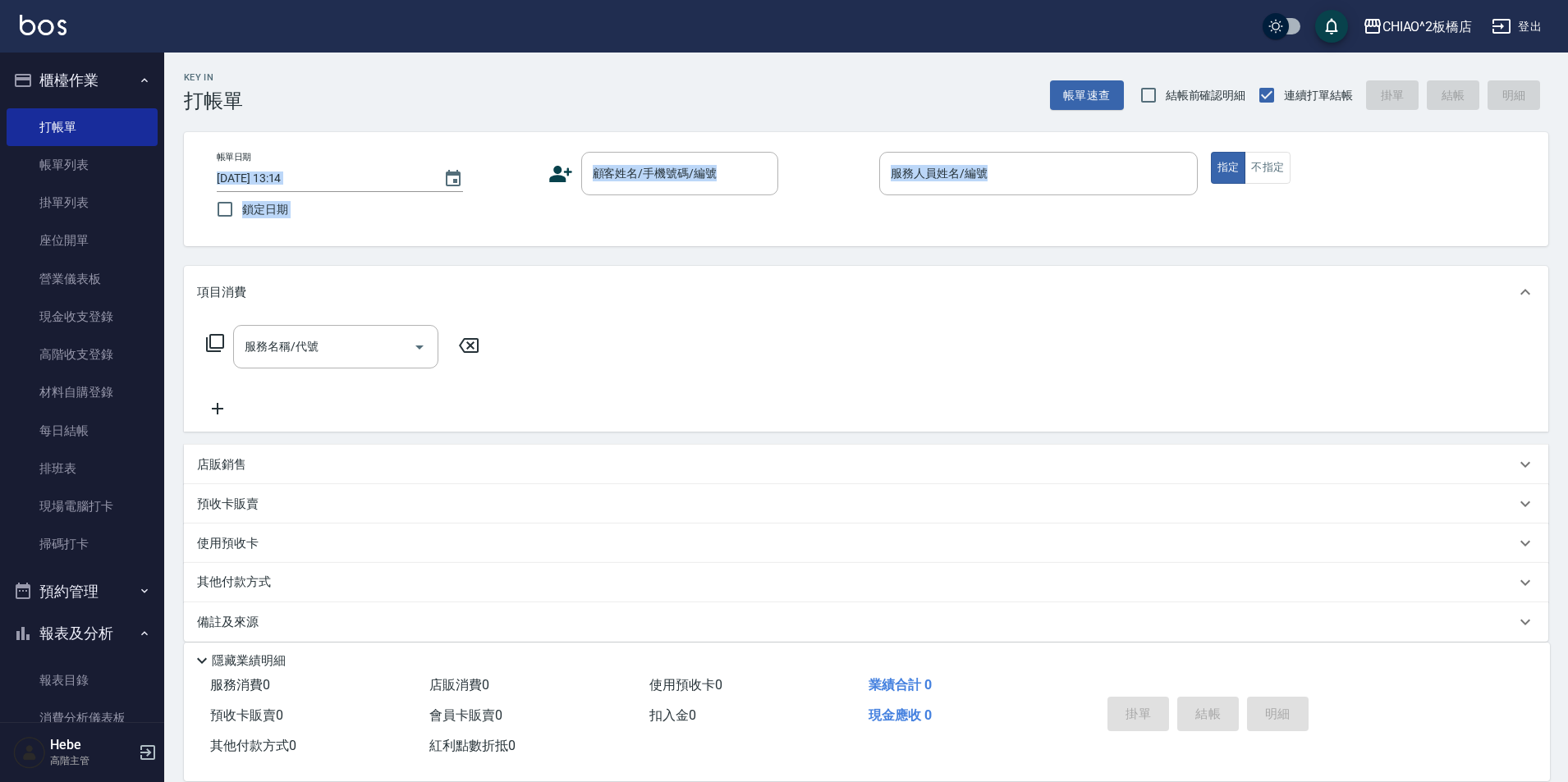
click at [1257, 304] on div "Key In 打帳單 帳單速查 結帳前確認明細 連續打單結帳 掛單 結帳 明細 帳單日期 [DATE] 13:14 鎖定日期 顧客姓名/手機號碼/編號 顧客姓…" at bounding box center [866, 426] width 1404 height 747
